Goal: Understand process/instructions: Learn how to perform a task or action

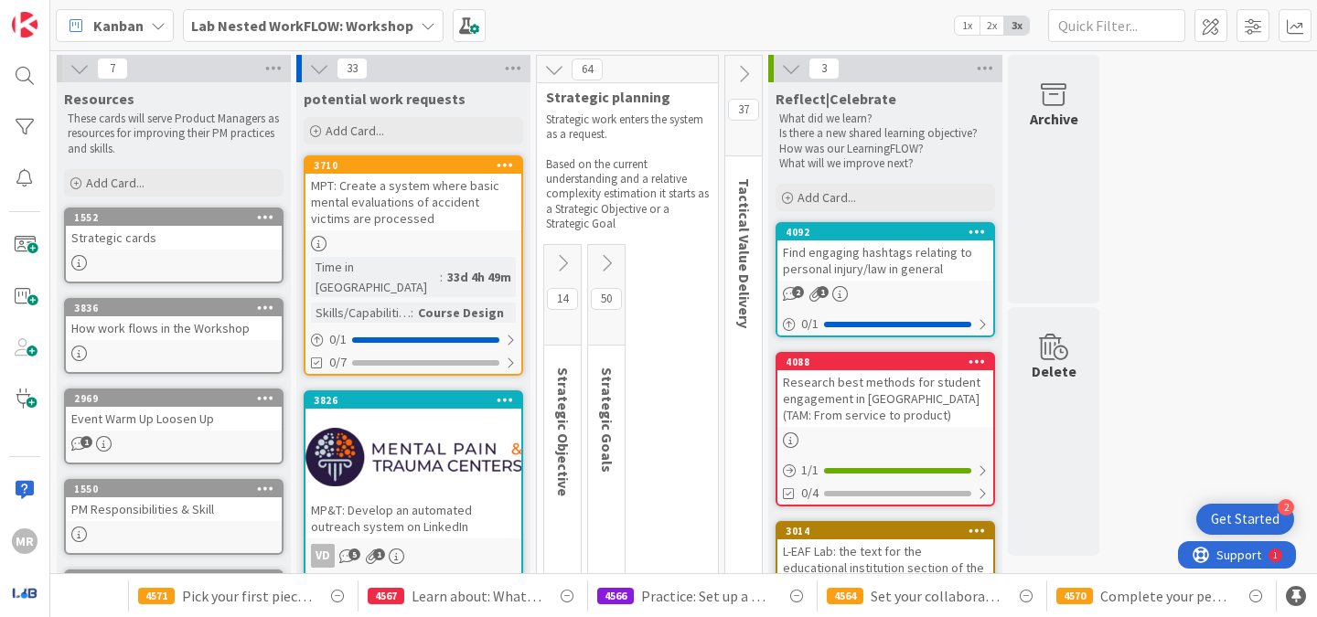
click at [424, 23] on icon at bounding box center [428, 25] width 15 height 15
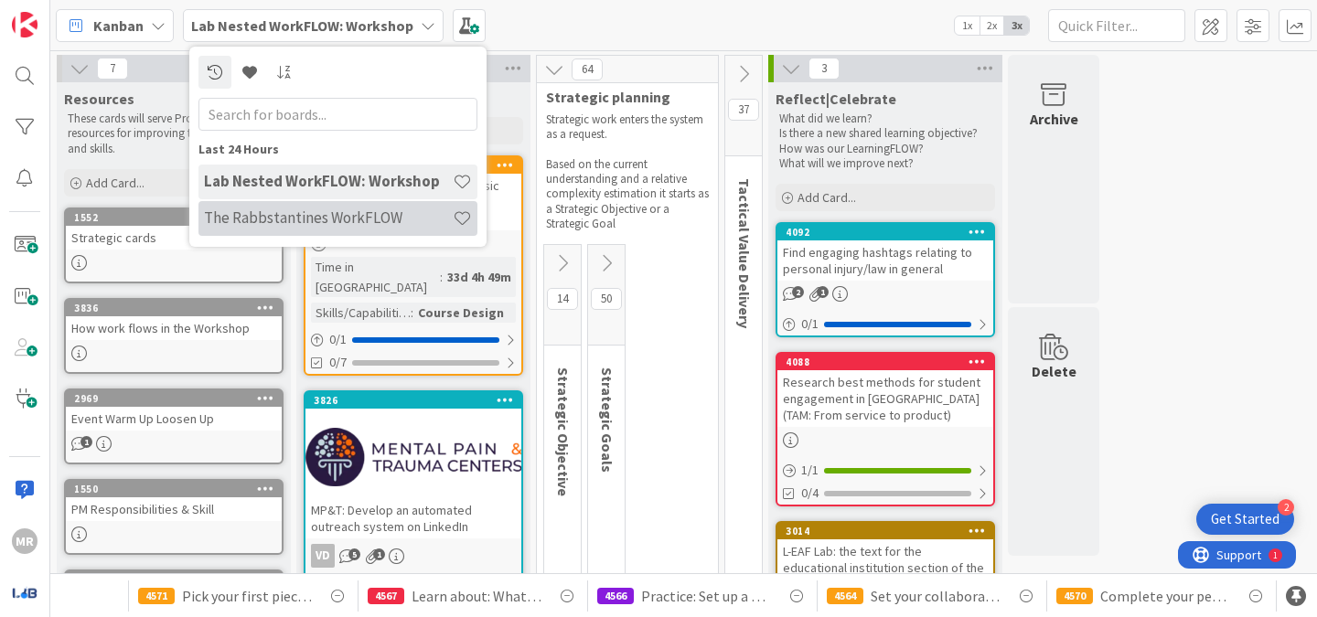
click at [337, 226] on h4 "The Rabbstantines WorkFLOW" at bounding box center [328, 218] width 249 height 18
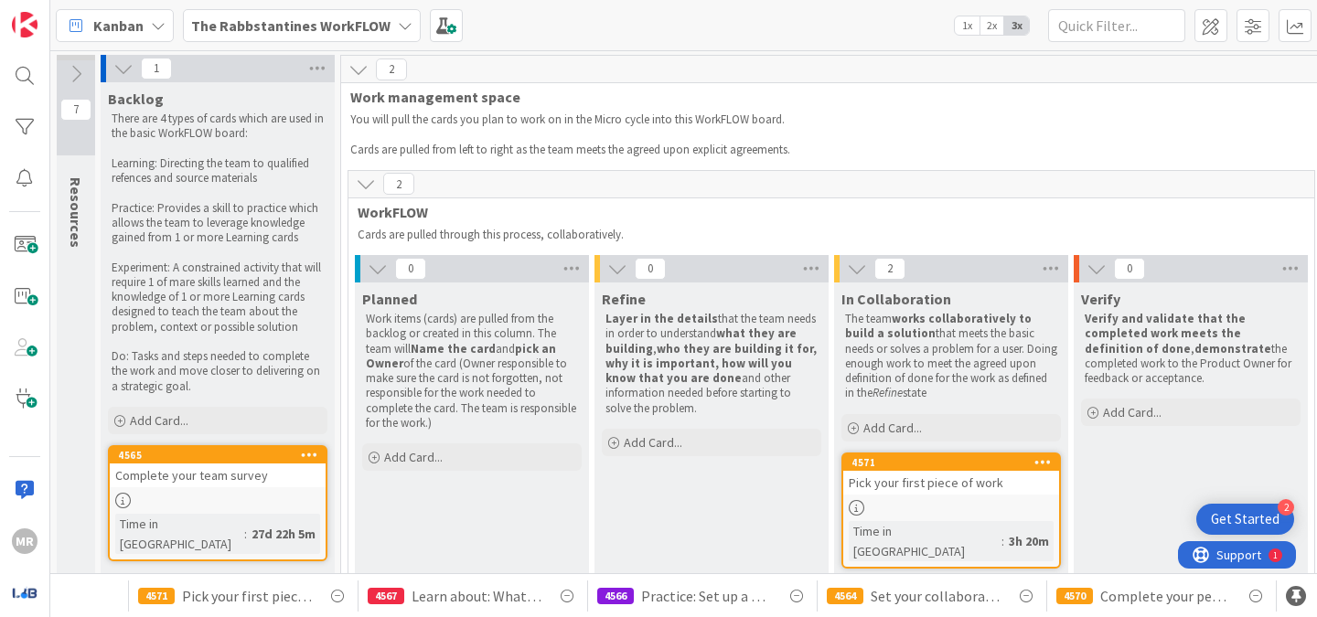
click at [917, 491] on div "Pick your first piece of work" at bounding box center [951, 483] width 216 height 24
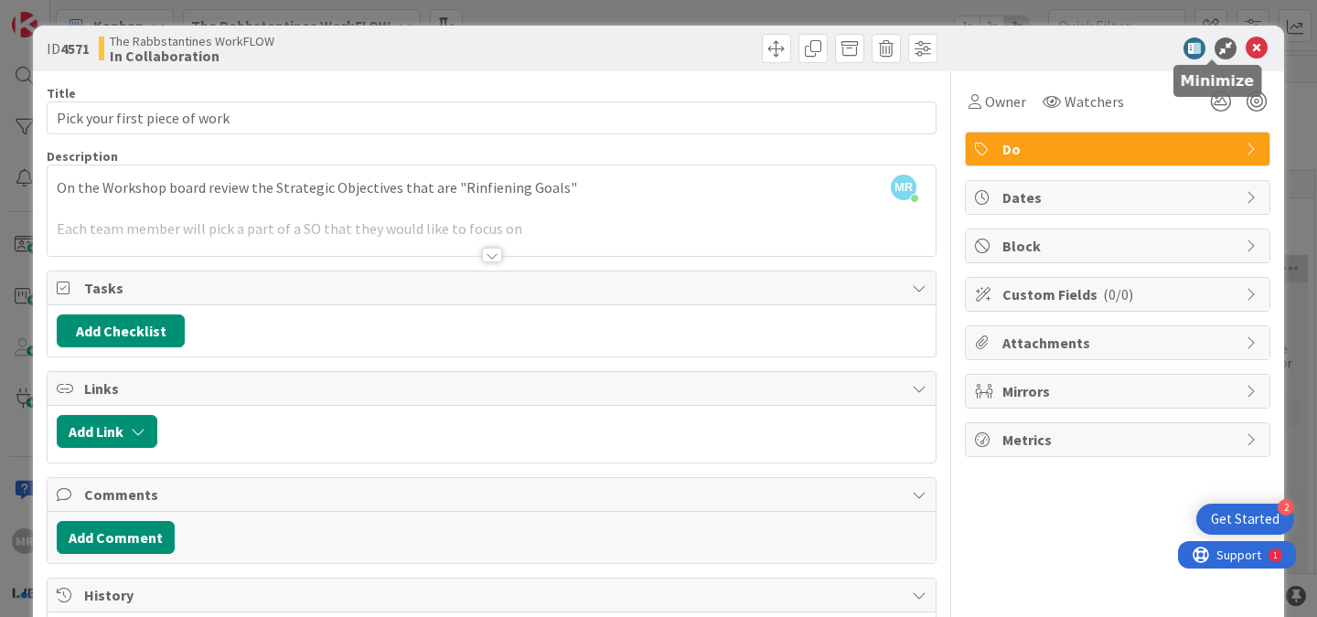
click at [1215, 47] on icon at bounding box center [1226, 48] width 22 height 22
